Goal: Task Accomplishment & Management: Manage account settings

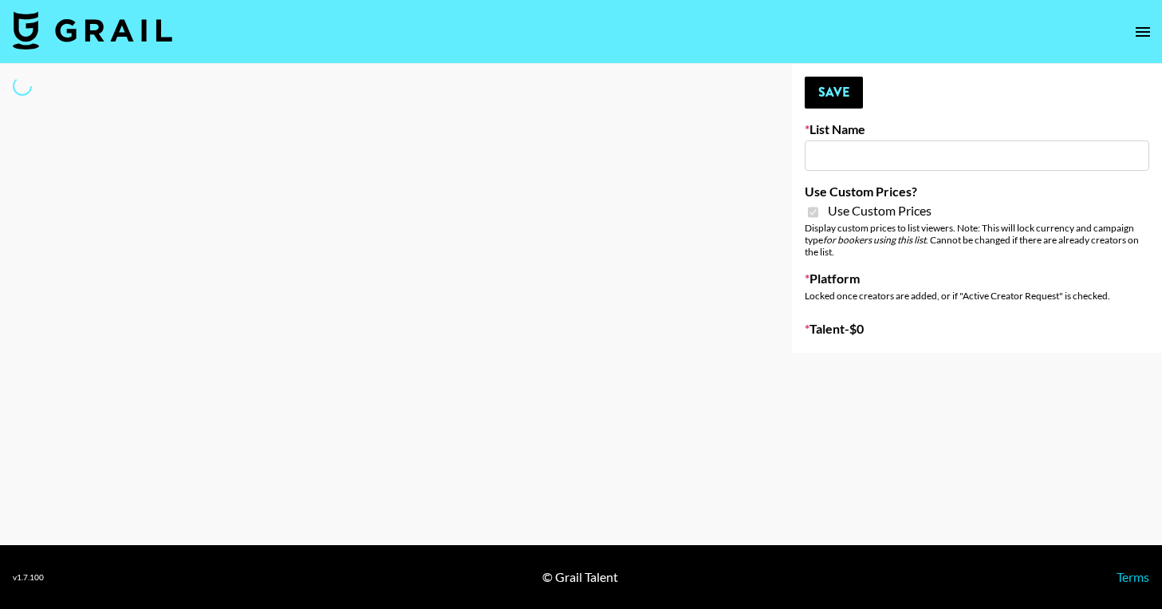
type input "ByHeart (11th Sept)"
checkbox input "true"
select select "Brand"
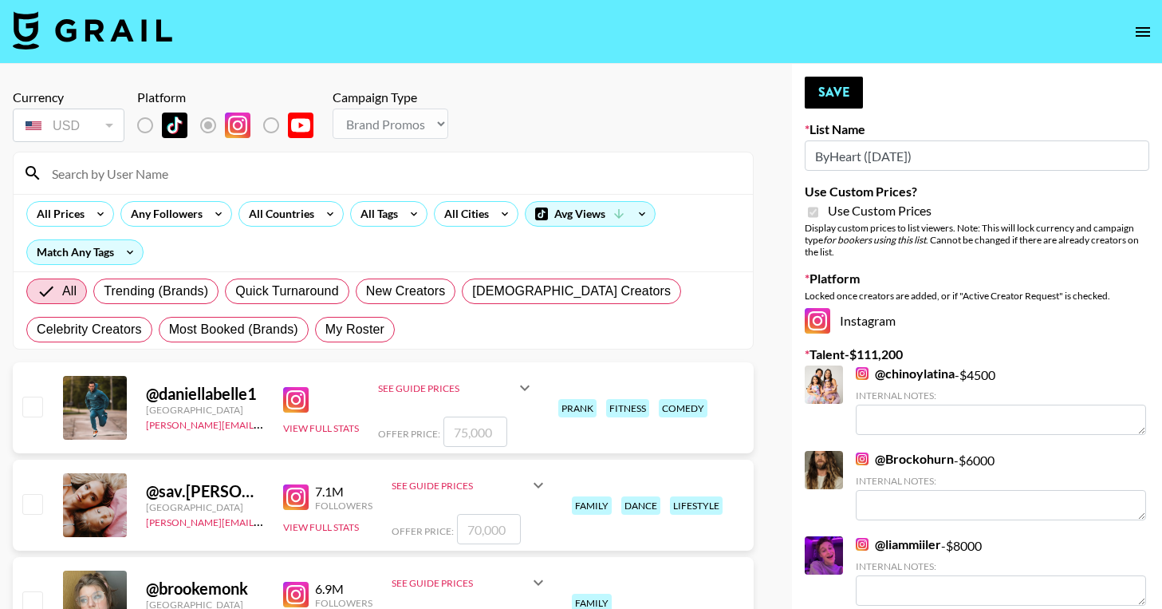
click at [111, 179] on input at bounding box center [392, 173] width 701 height 26
type input "Keysi"
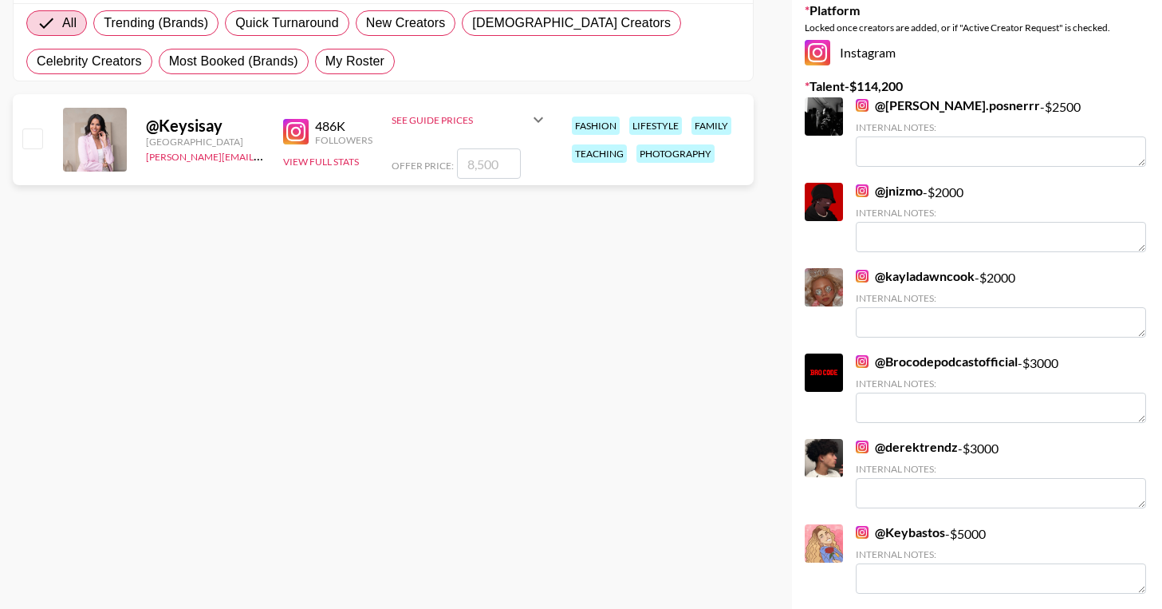
scroll to position [265, 0]
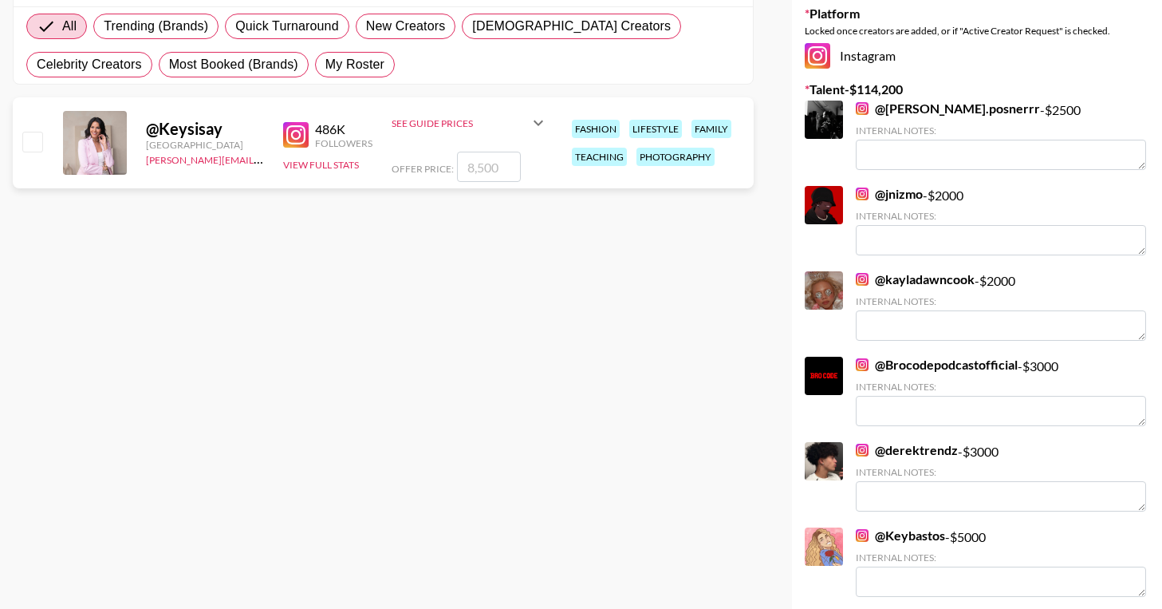
click at [471, 167] on input "number" at bounding box center [489, 167] width 64 height 30
type input "8"
checkbox input "true"
type input "85"
checkbox input "true"
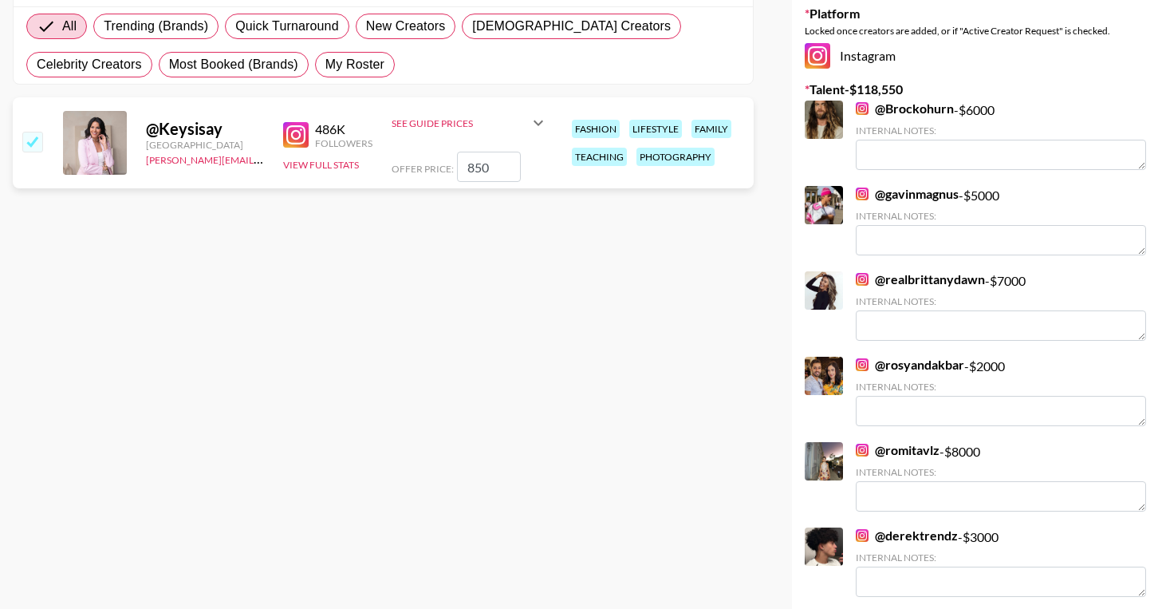
type input "8500"
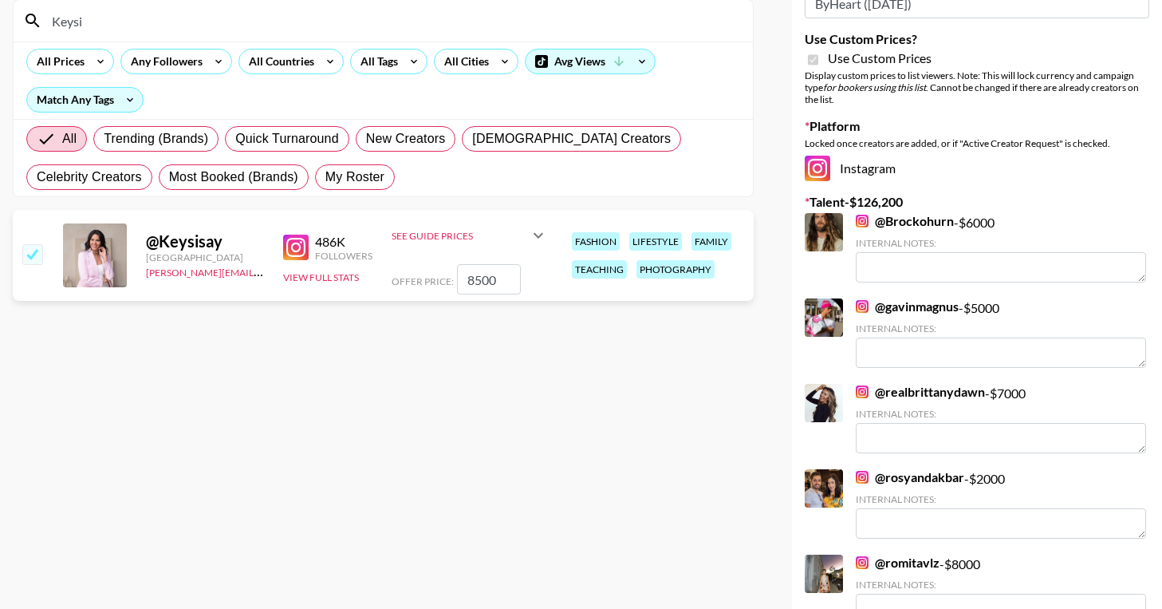
scroll to position [0, 0]
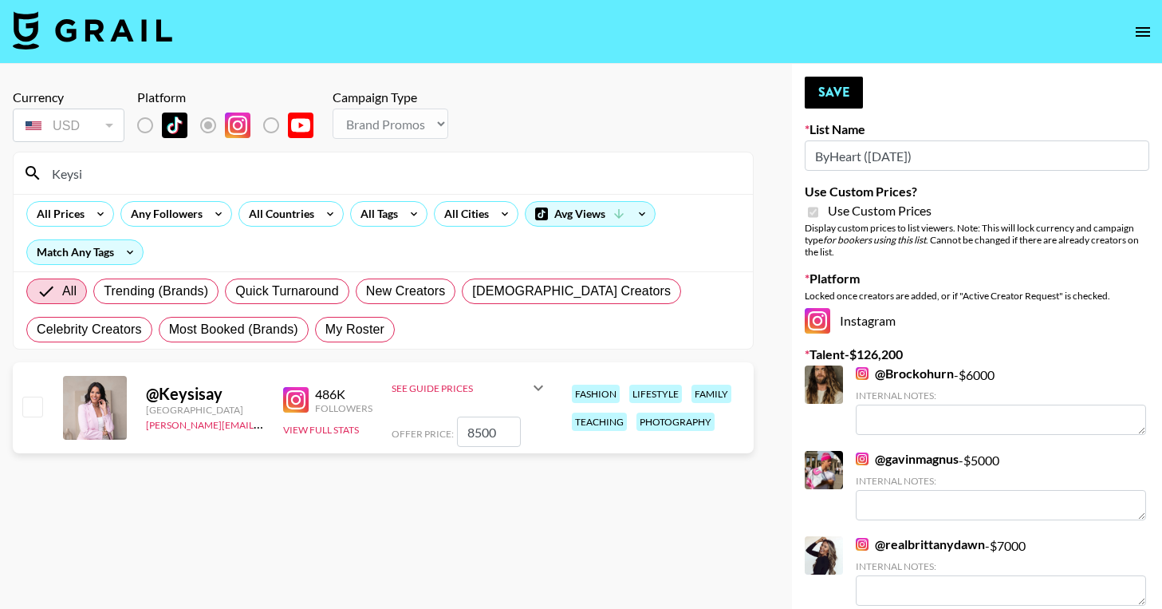
checkbox input "false"
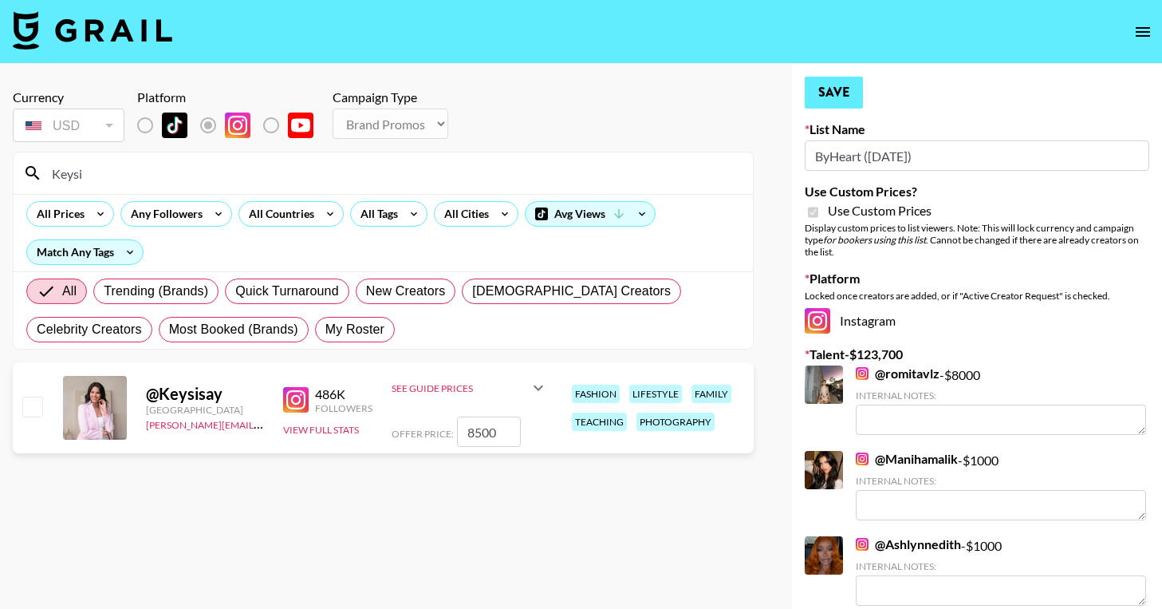
type input "8500"
click at [834, 89] on button "Save" at bounding box center [834, 93] width 58 height 32
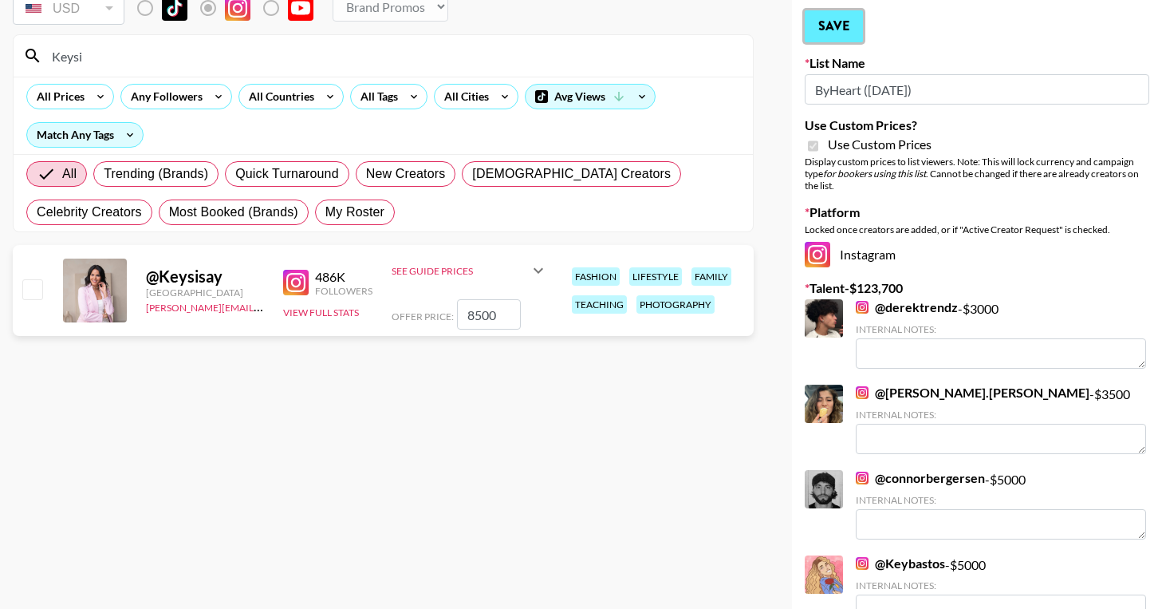
scroll to position [108, 0]
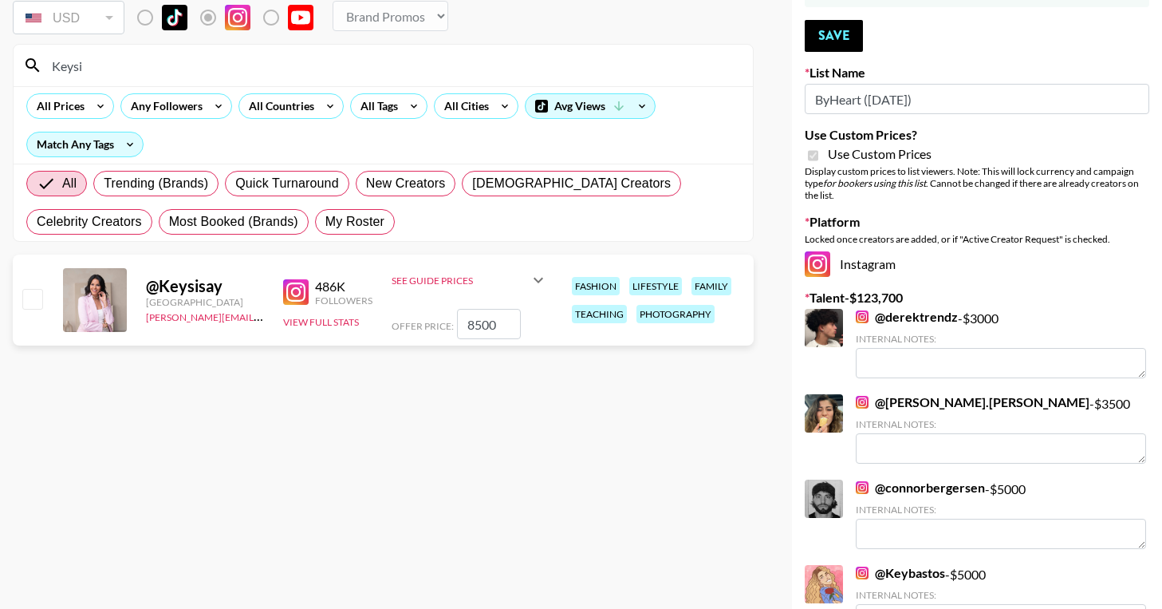
click at [31, 302] on input "checkbox" at bounding box center [31, 298] width 19 height 19
checkbox input "true"
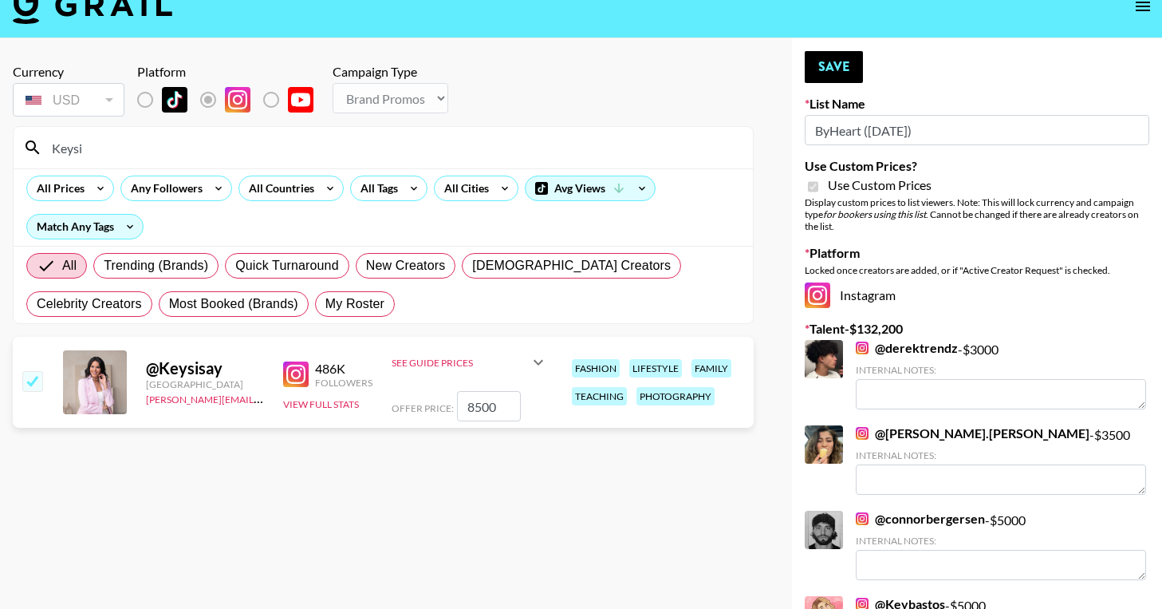
scroll to position [1, 0]
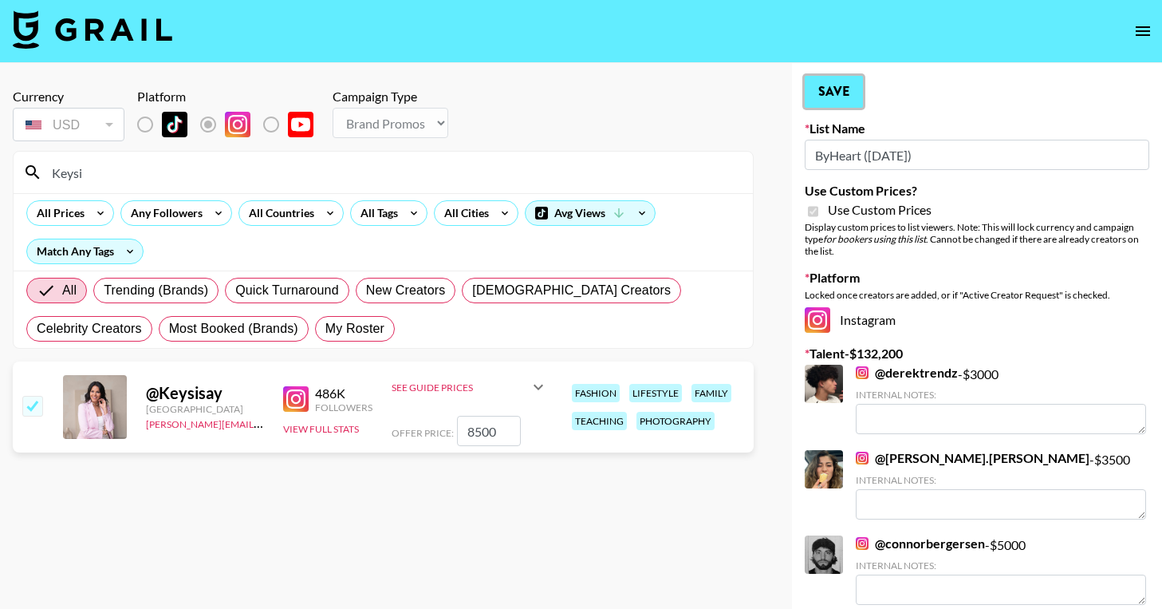
click at [838, 100] on button "Save" at bounding box center [834, 92] width 58 height 32
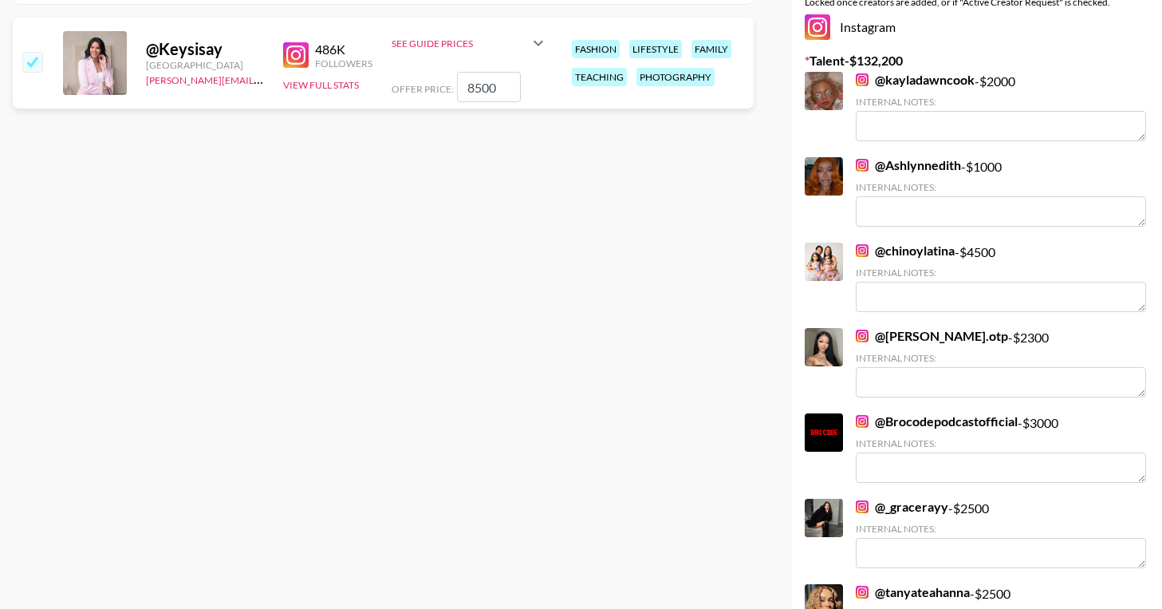
scroll to position [0, 0]
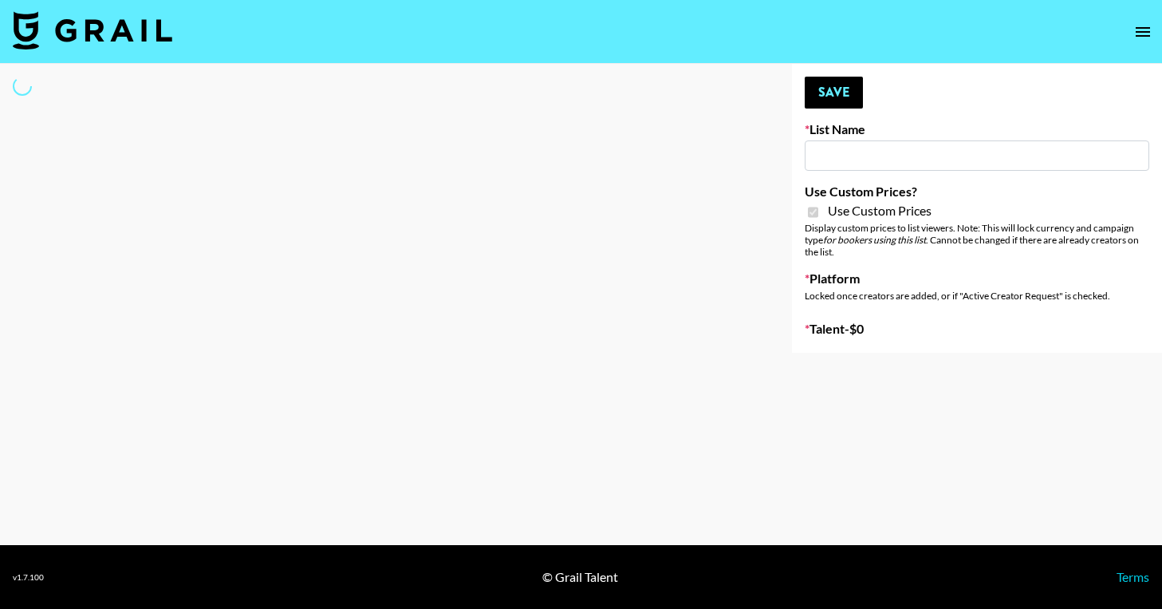
type input "Superpower ([DATE])"
checkbox input "true"
select select "Brand"
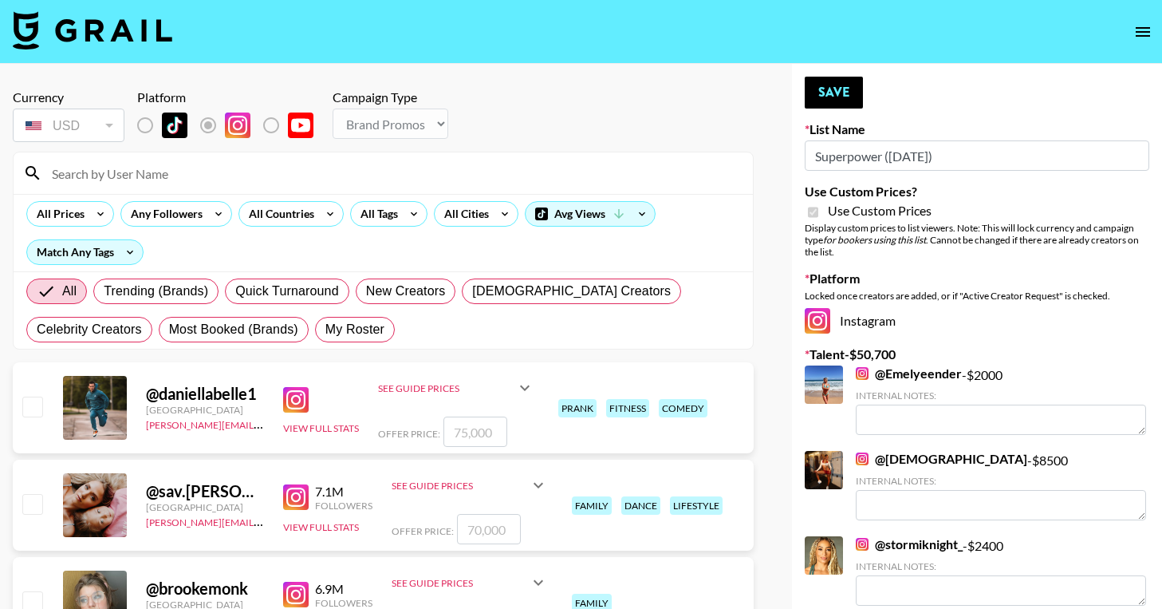
click at [136, 182] on input at bounding box center [392, 173] width 701 height 26
type input "Keysi"
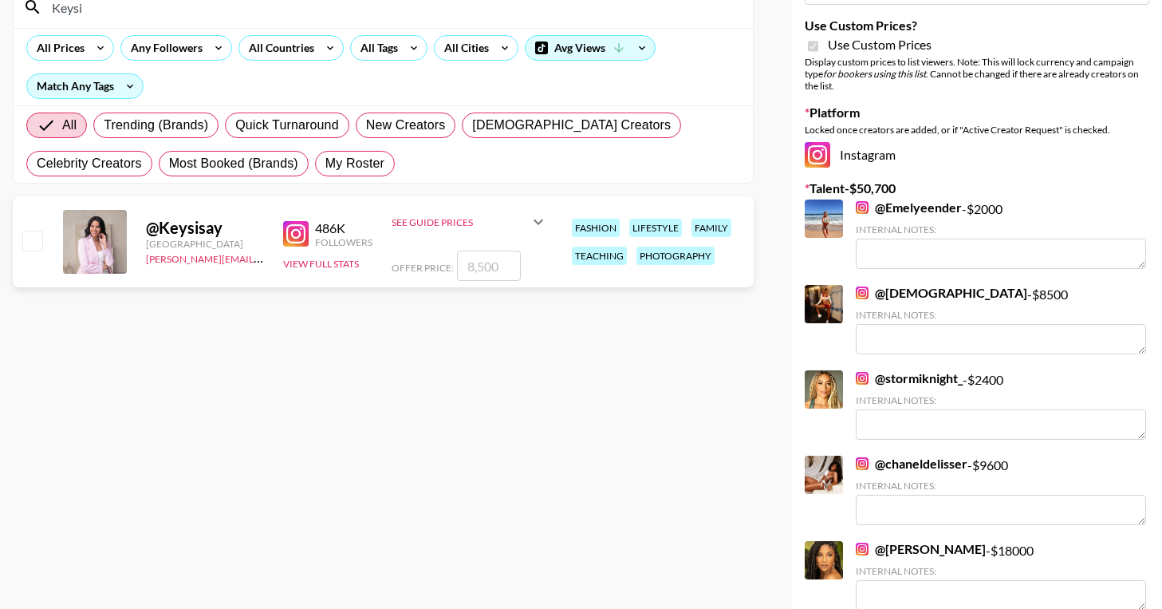
scroll to position [171, 0]
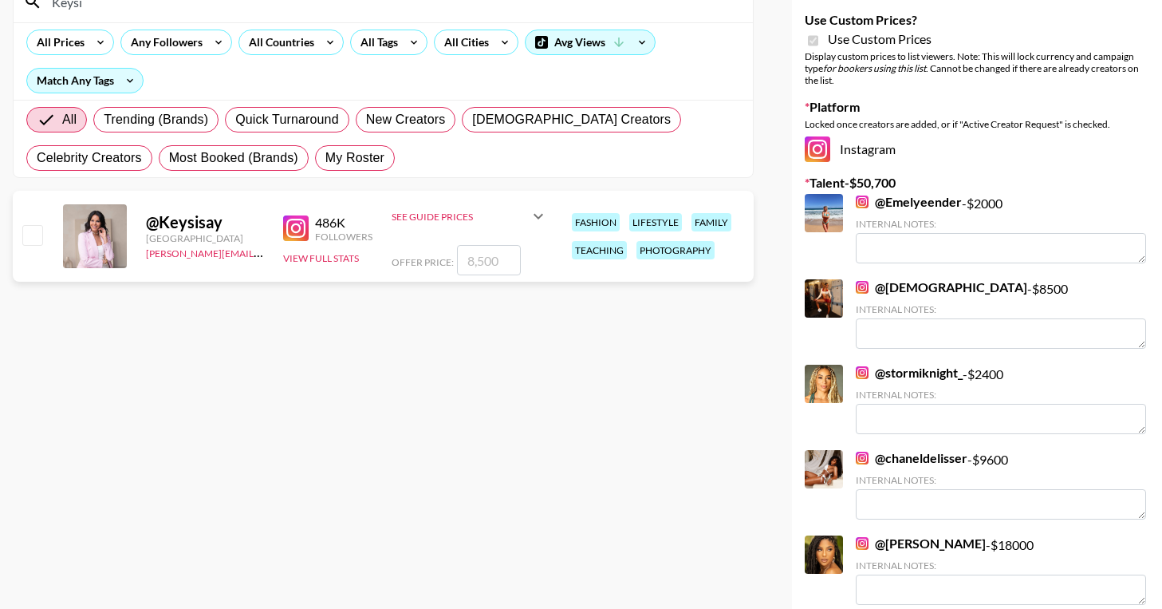
click at [834, 298] on div at bounding box center [824, 298] width 38 height 38
click at [902, 289] on link "@ Mosmfit" at bounding box center [941, 287] width 171 height 16
click at [32, 232] on input "checkbox" at bounding box center [31, 234] width 19 height 19
checkbox input "true"
type input "8500"
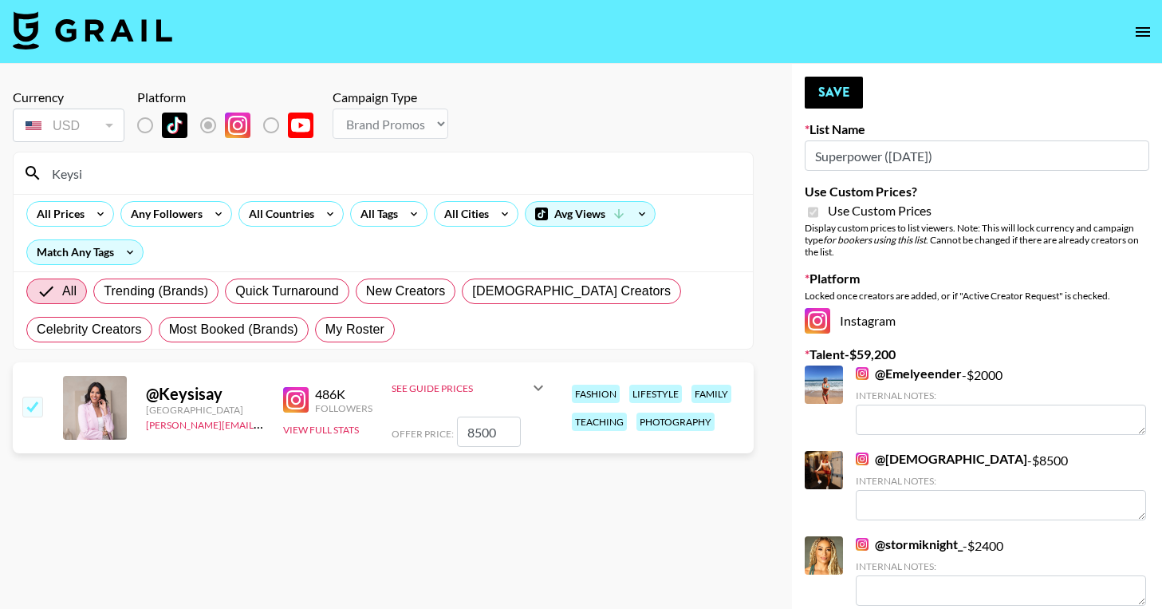
scroll to position [14, 0]
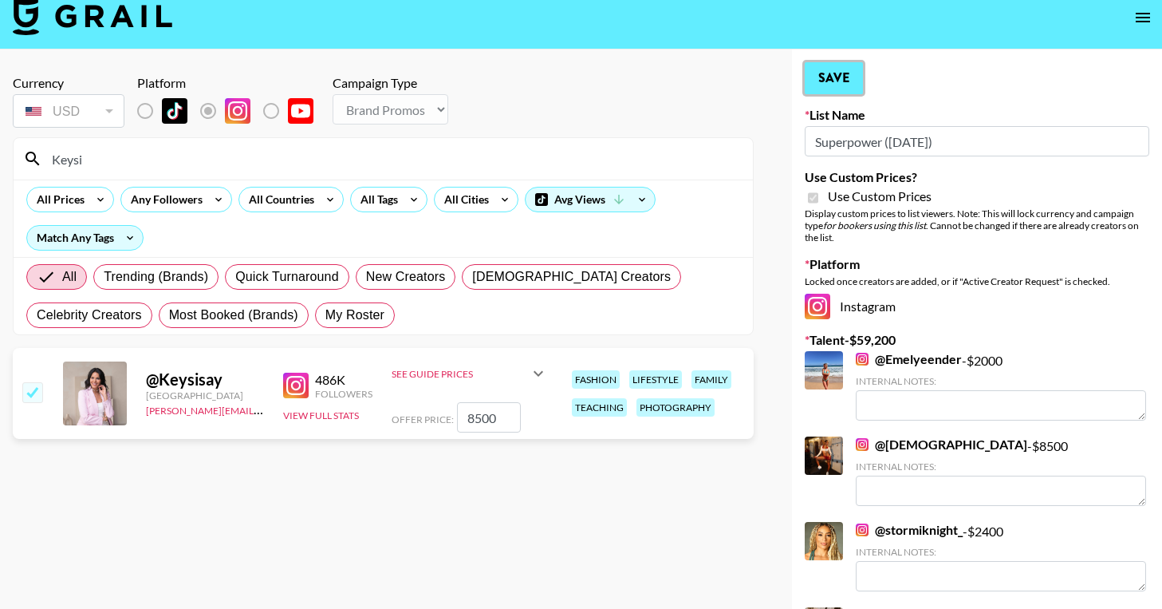
click at [837, 82] on button "Save" at bounding box center [834, 78] width 58 height 32
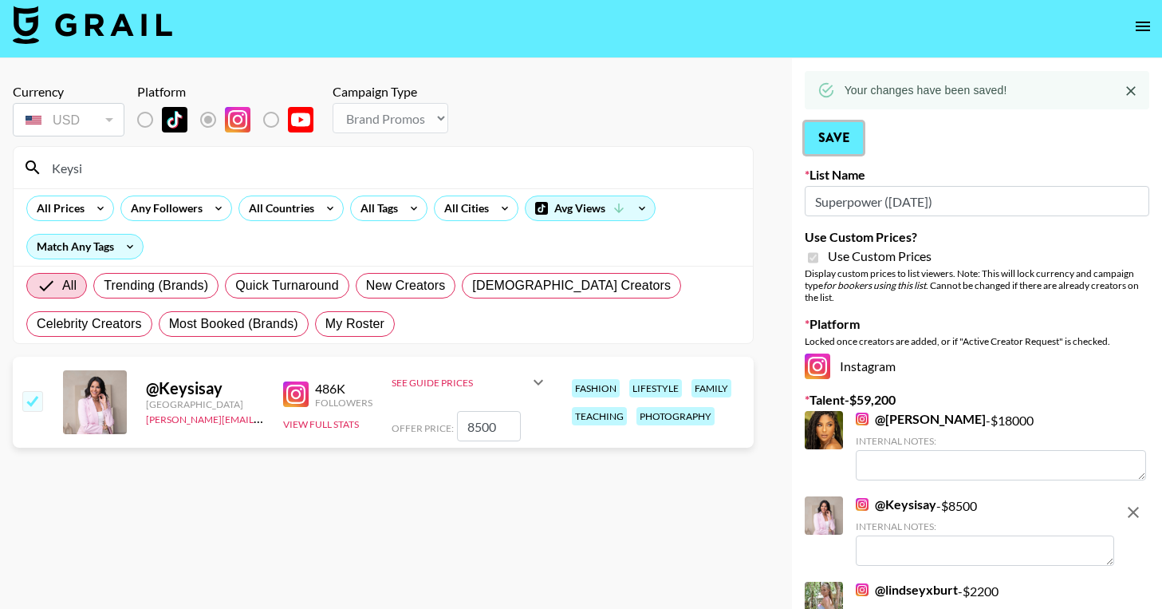
scroll to position [0, 0]
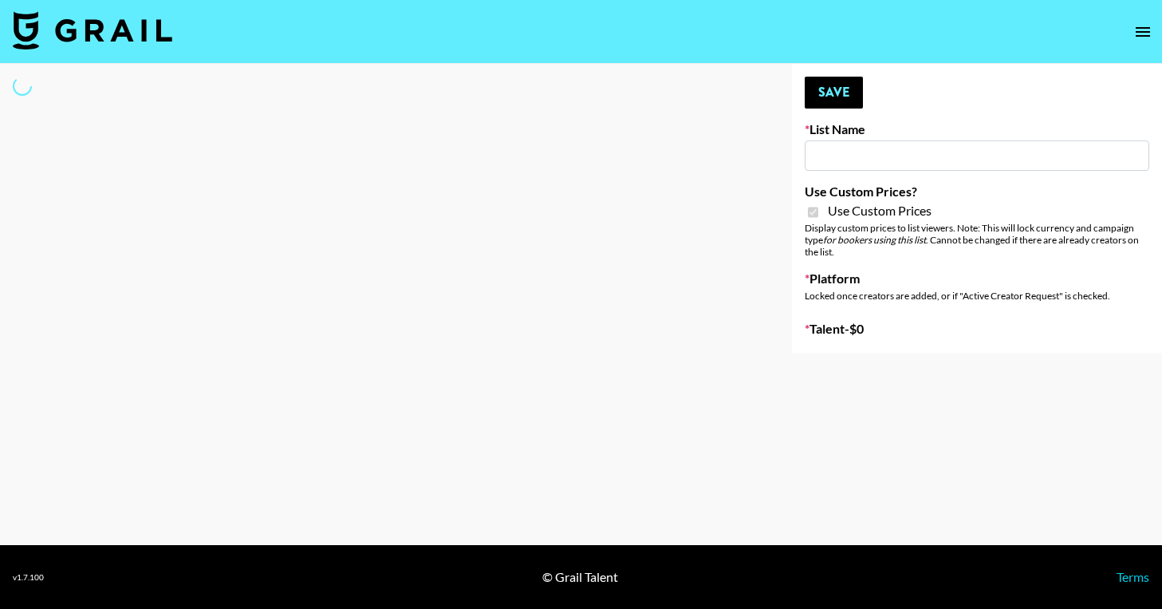
type input "Superpower ([DATE])"
checkbox input "true"
select select "Brand"
